Goal: Find specific page/section: Find specific page/section

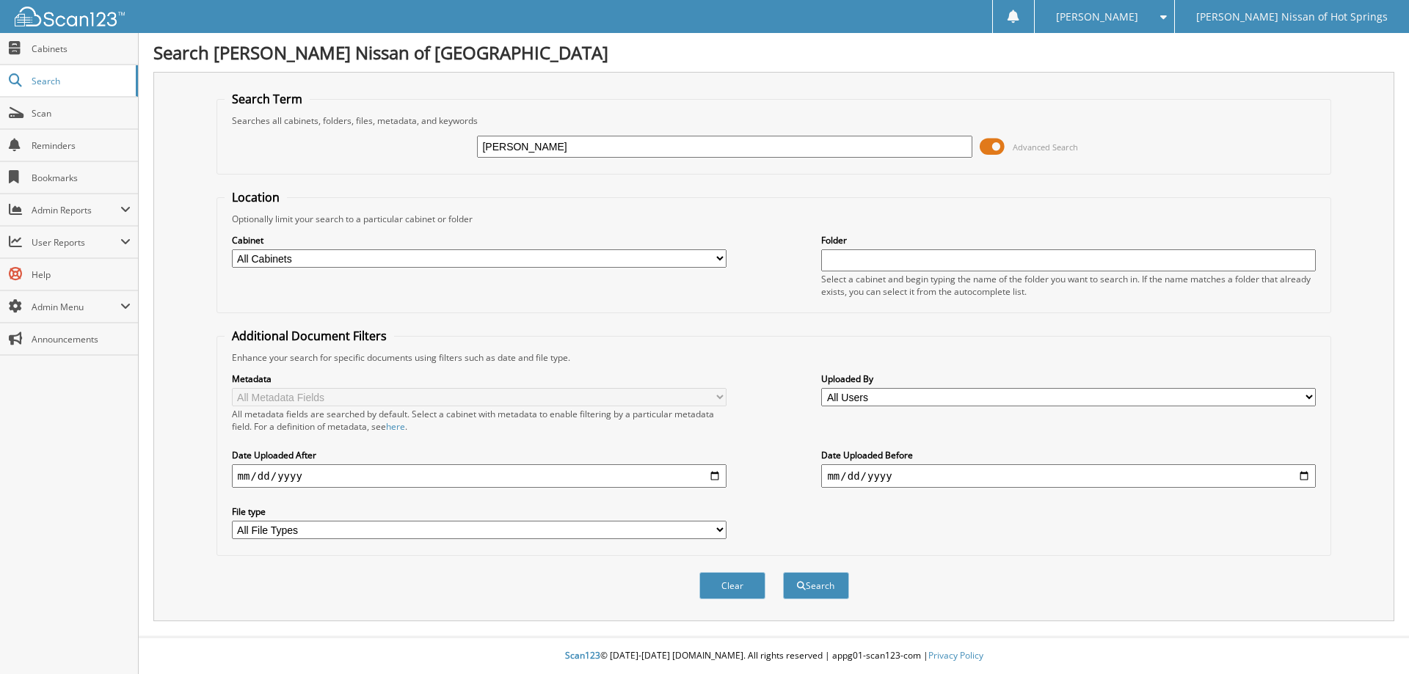
type input "[PERSON_NAME]"
click at [783, 572] on button "Search" at bounding box center [816, 585] width 66 height 27
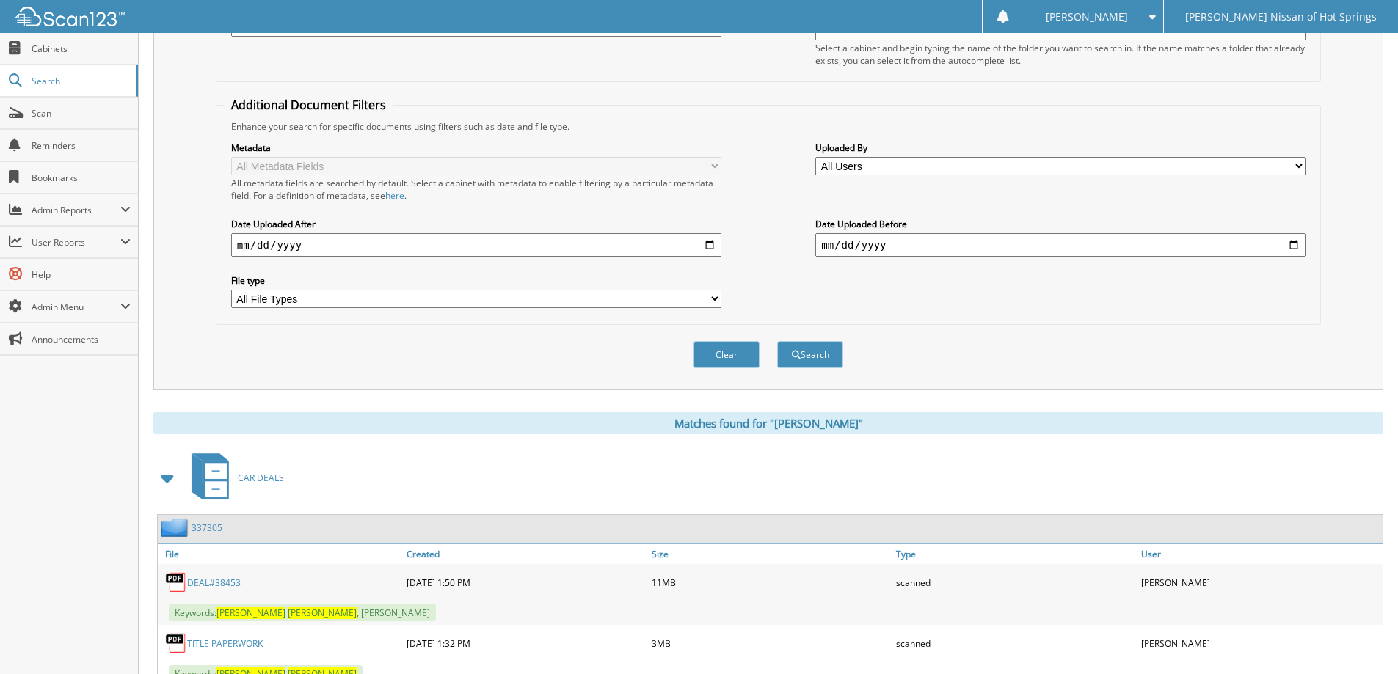
scroll to position [288, 0]
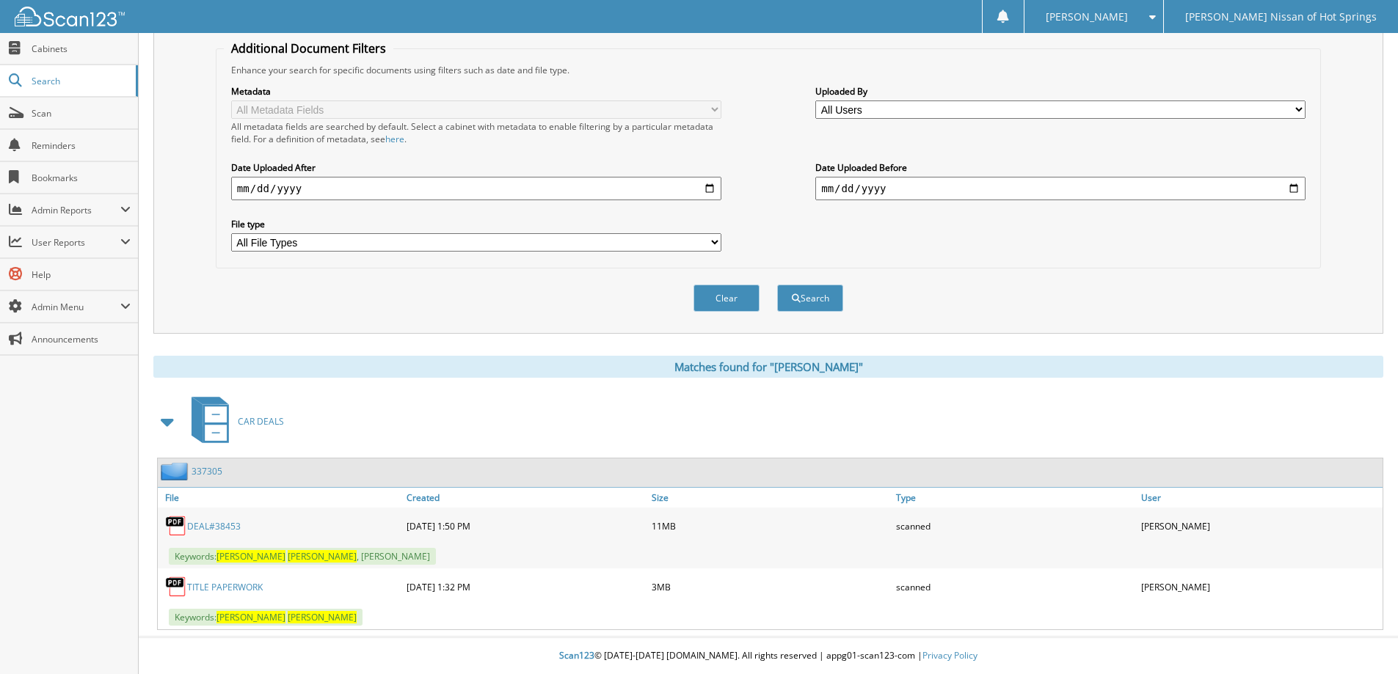
click at [216, 525] on link "DEAL#38453" at bounding box center [214, 526] width 54 height 12
click at [39, 109] on span "Scan" at bounding box center [81, 113] width 99 height 12
